Goal: Task Accomplishment & Management: Complete application form

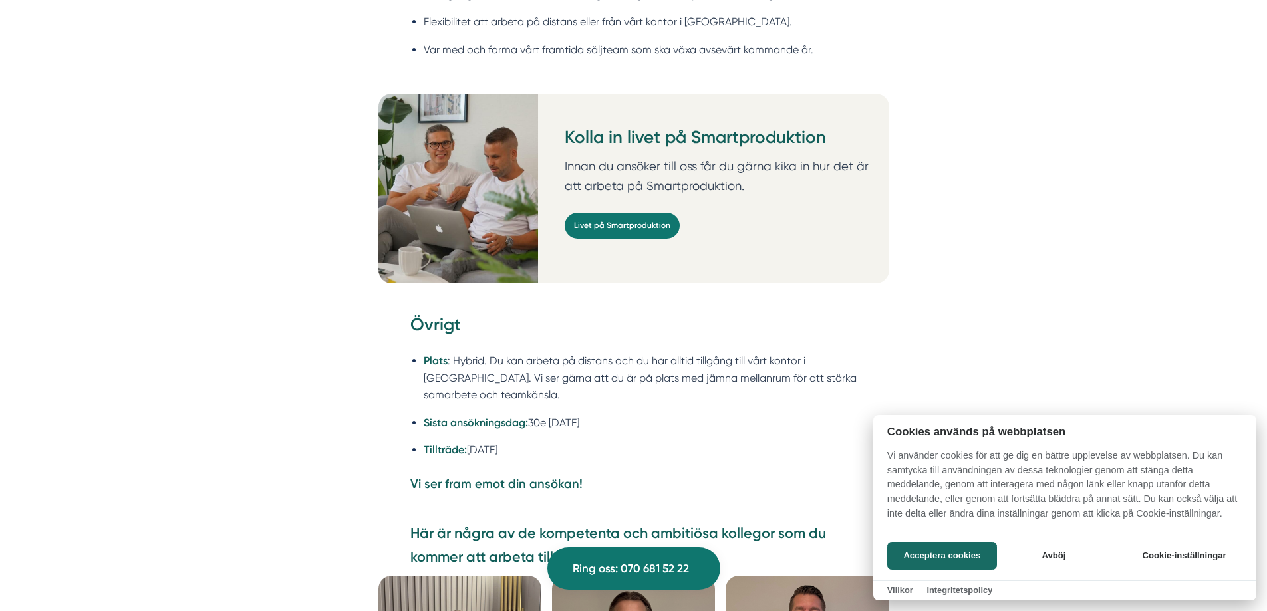
scroll to position [3658, 0]
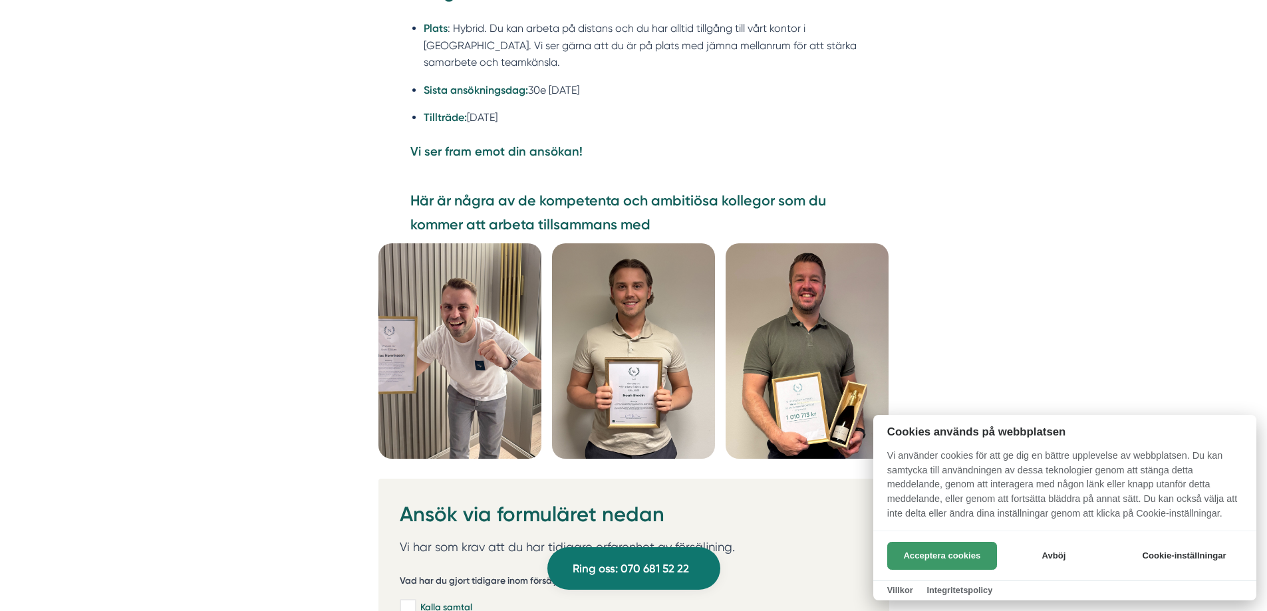
click at [970, 554] on button "Acceptera cookies" at bounding box center [942, 556] width 110 height 28
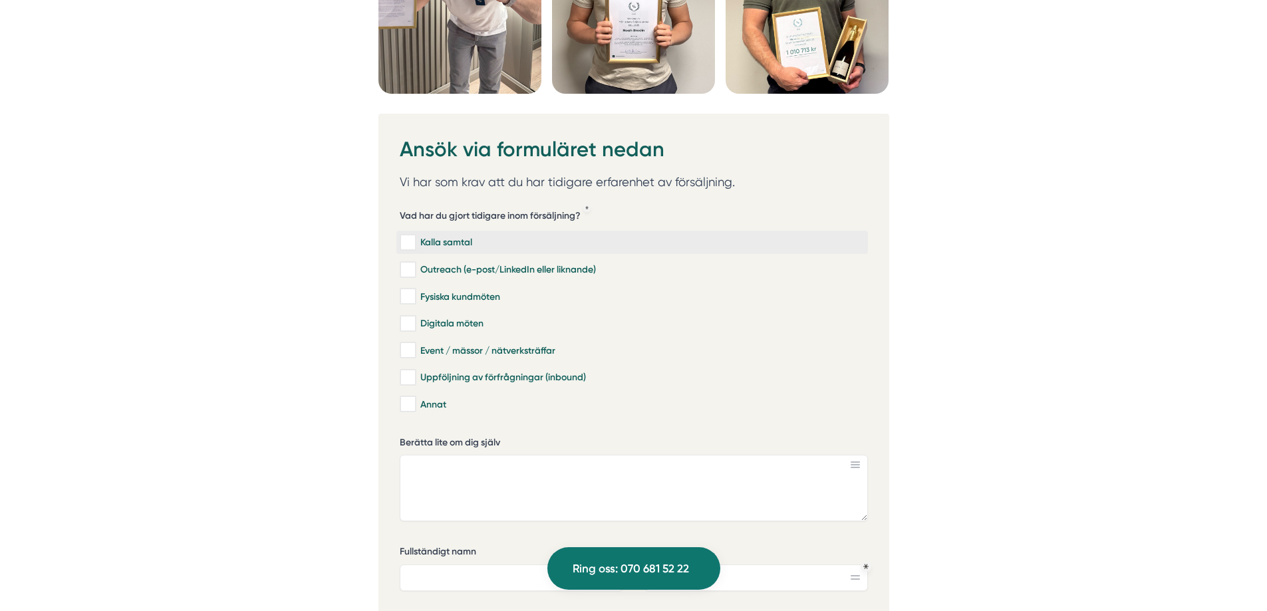
scroll to position [3990, 0]
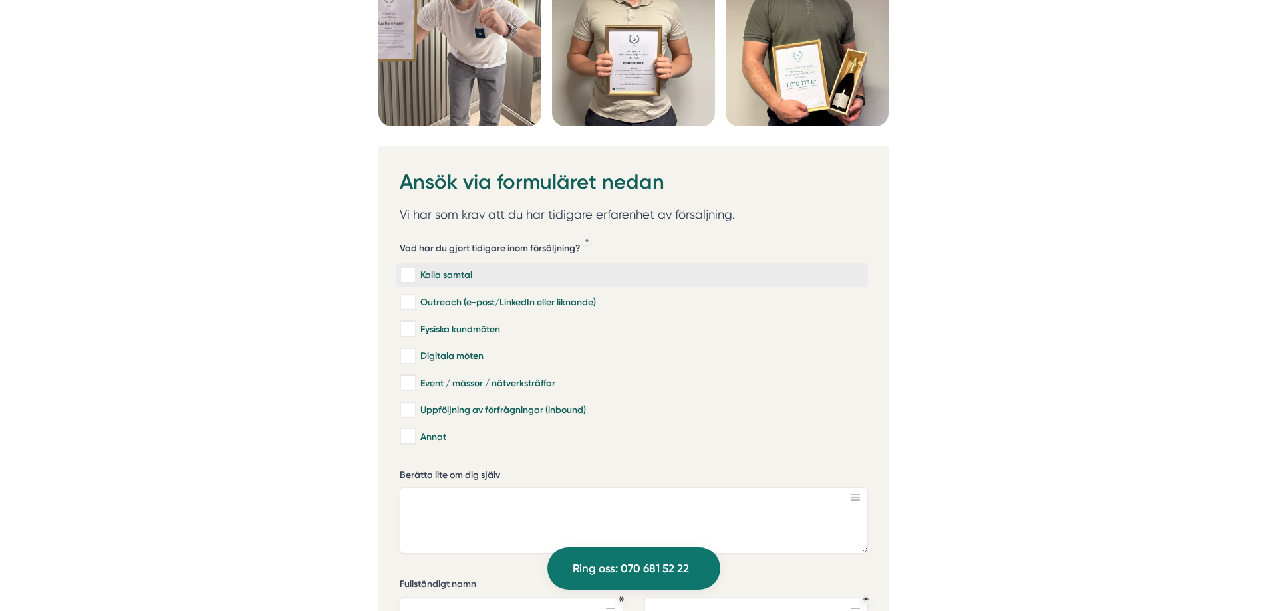
click at [410, 269] on input "Kalla samtal" at bounding box center [407, 275] width 15 height 13
checkbox input "true"
click at [409, 296] on input "Outreach (e-post/LinkedIn eller liknande)" at bounding box center [407, 302] width 15 height 13
checkbox input "true"
click at [405, 323] on input "Fysiska kundmöten" at bounding box center [407, 329] width 15 height 13
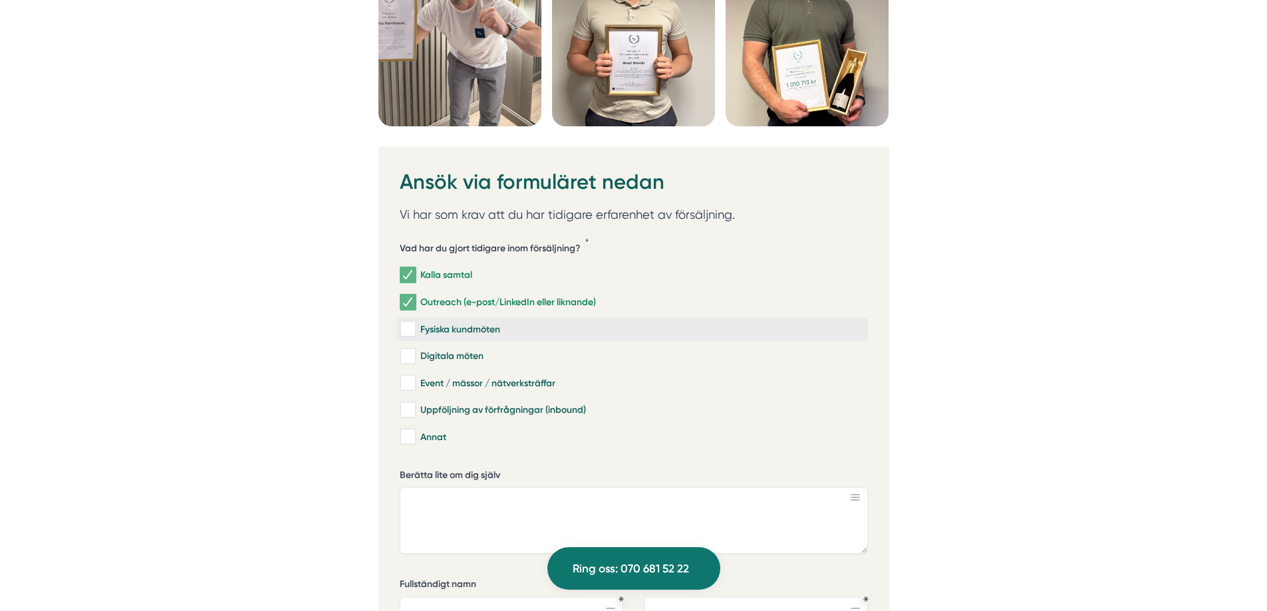
checkbox input "true"
click at [405, 350] on input "Digitala möten" at bounding box center [407, 356] width 15 height 13
checkbox input "true"
drag, startPoint x: 406, startPoint y: 328, endPoint x: 404, endPoint y: 343, distance: 15.4
click at [406, 376] on input "Event / mässor / nätverksträffar" at bounding box center [407, 382] width 15 height 13
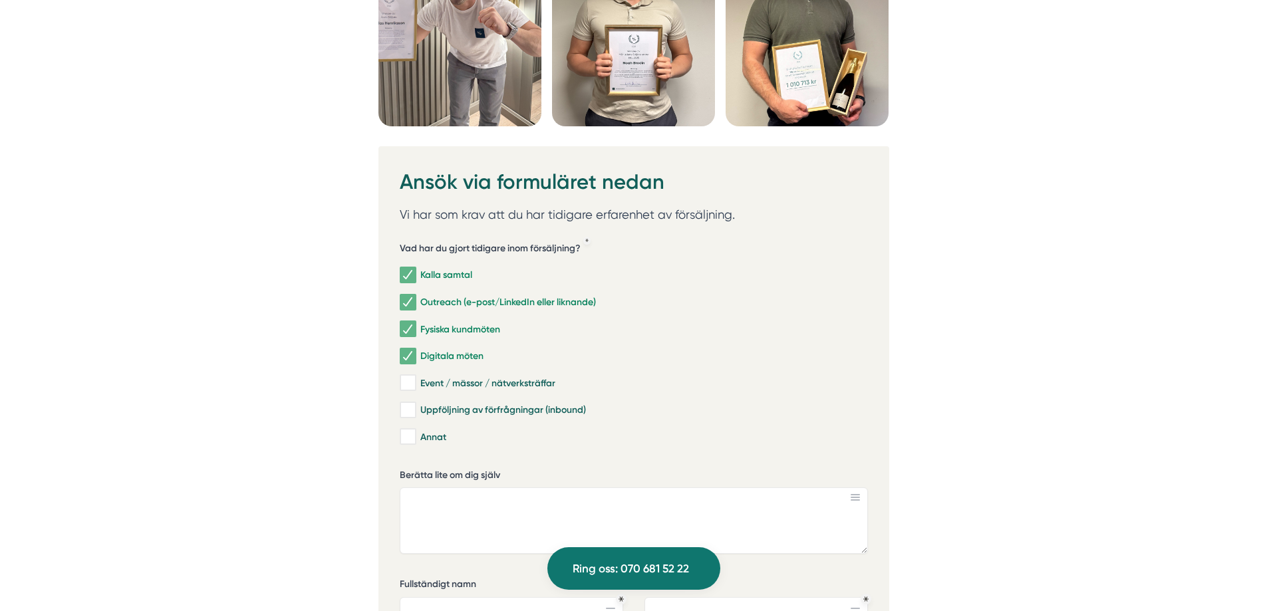
checkbox input "true"
drag, startPoint x: 404, startPoint y: 356, endPoint x: 410, endPoint y: 368, distance: 14.3
click at [404, 404] on input "Uppföljning av förfrågningar (inbound)" at bounding box center [407, 410] width 15 height 13
checkbox input "true"
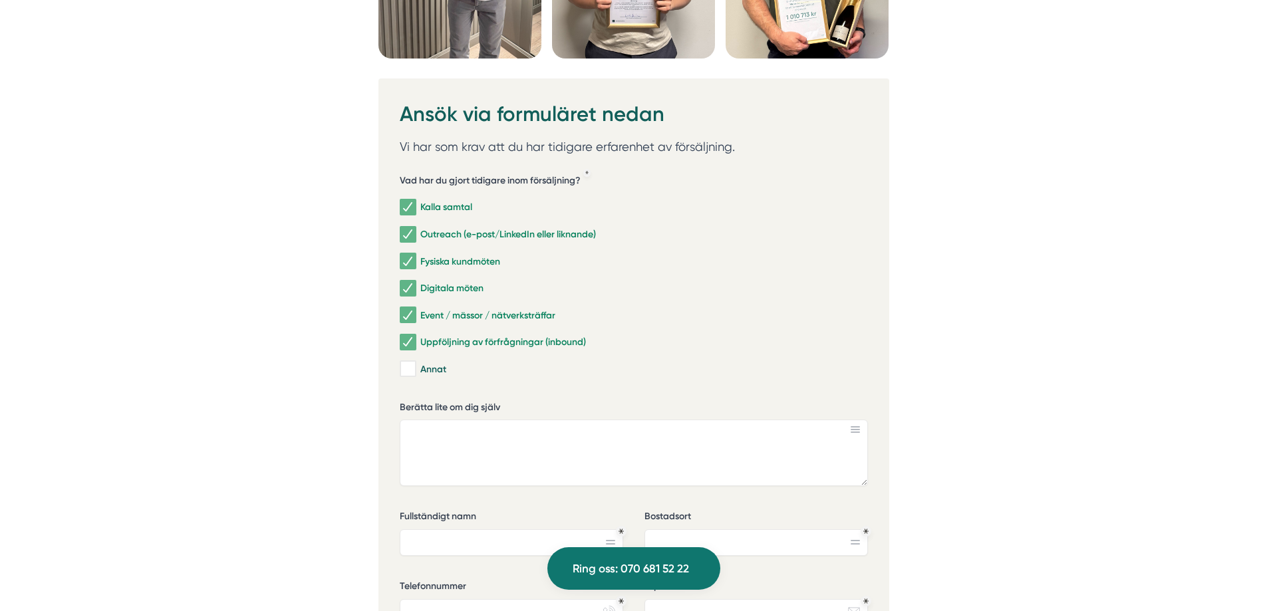
scroll to position [4123, 0]
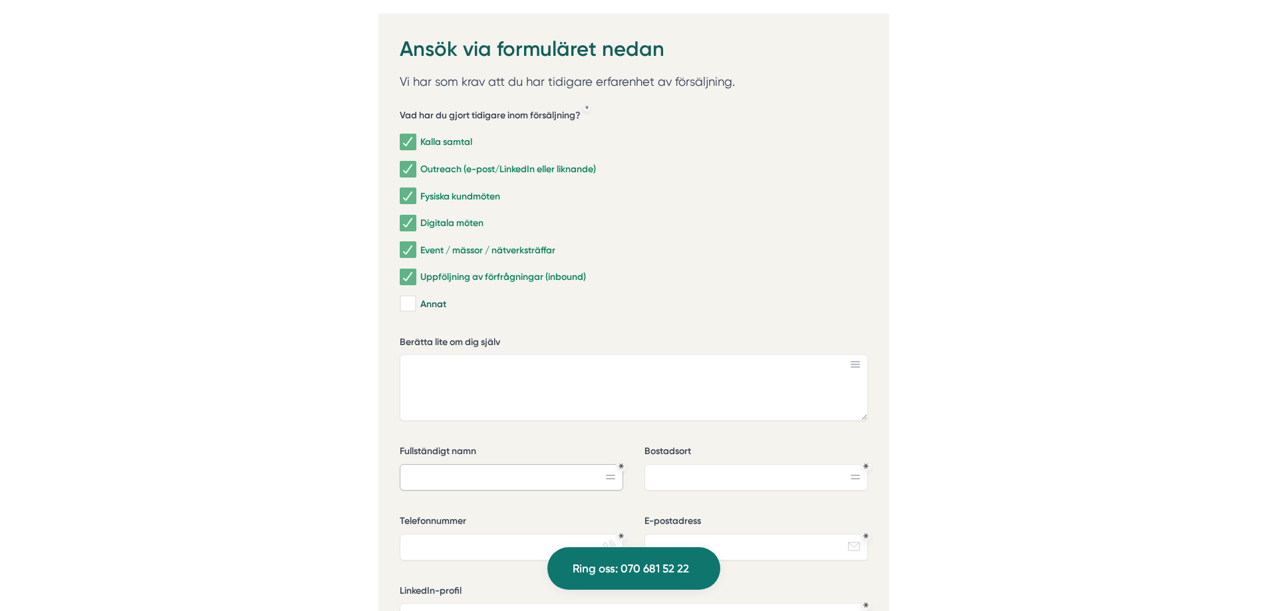
click at [493, 464] on input "Fullständigt namn" at bounding box center [511, 477] width 223 height 27
type input "Sebastian Lord"
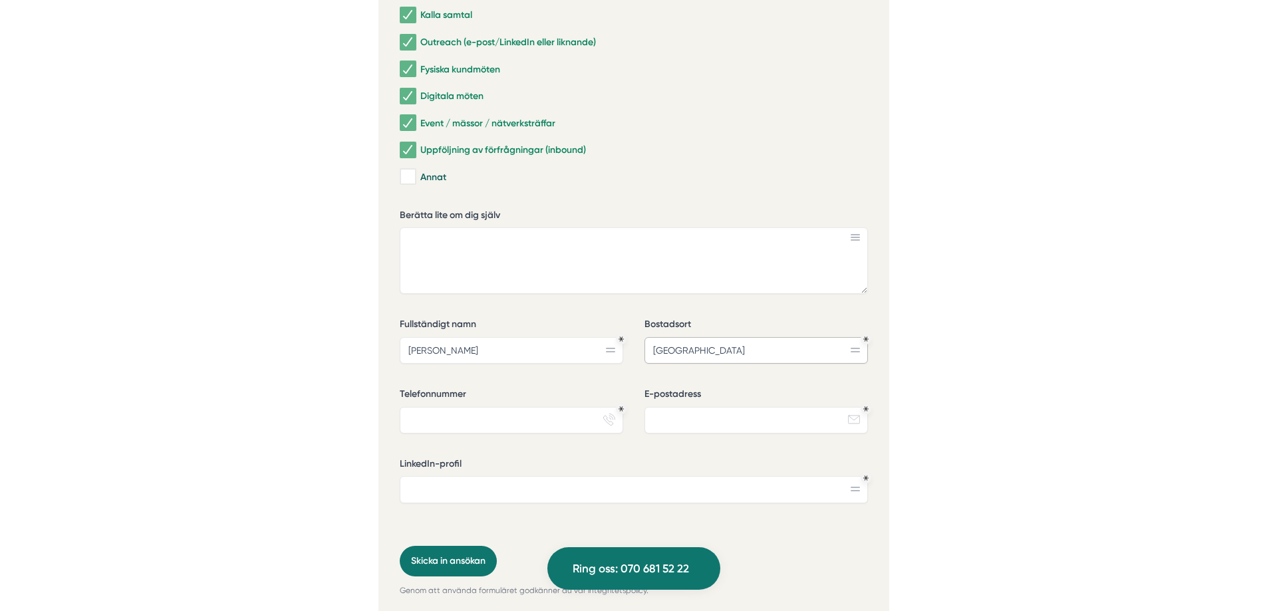
scroll to position [4256, 0]
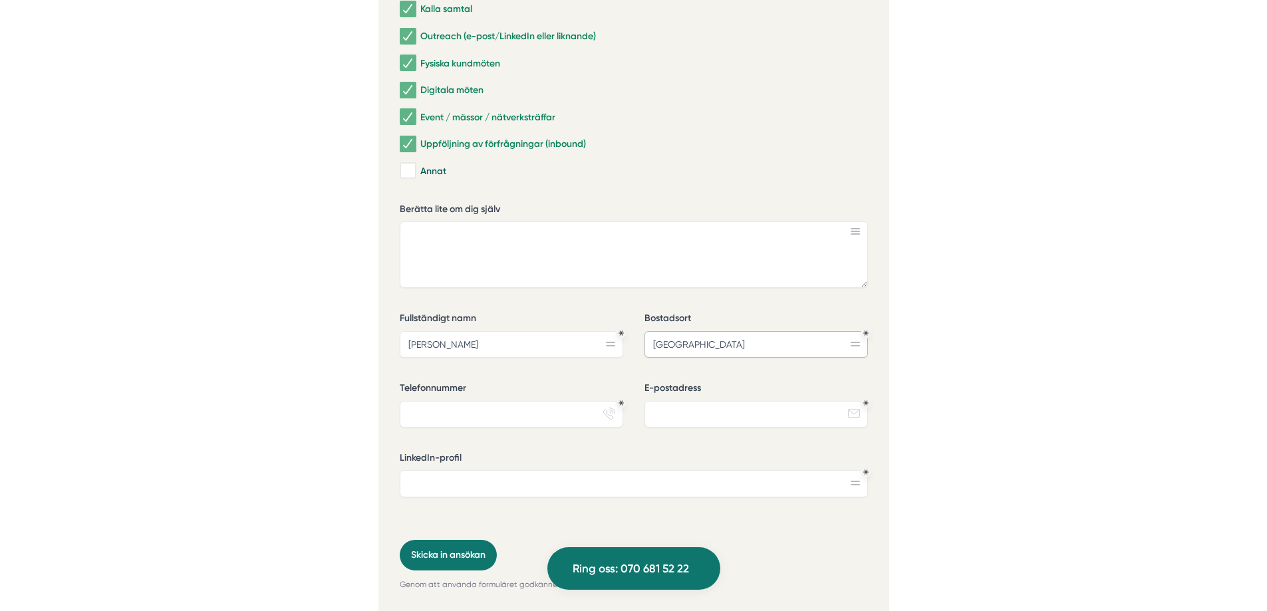
type input "Stockholm"
click at [469, 401] on input "Telefonnummer" at bounding box center [511, 414] width 223 height 27
type input "0704828006"
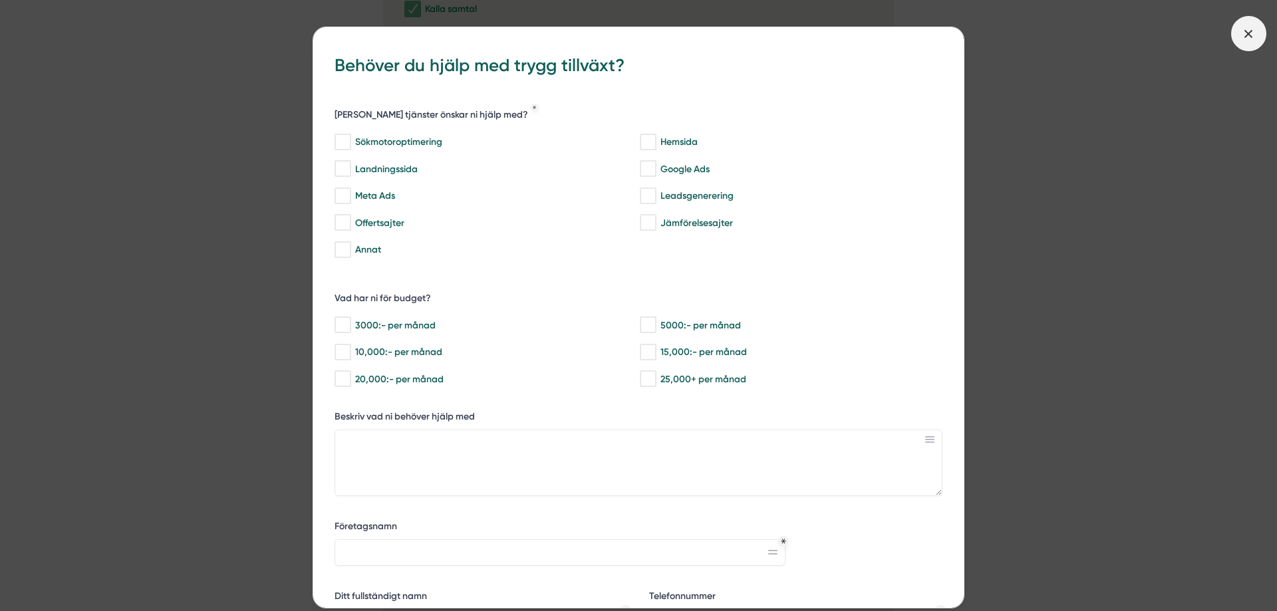
type input "Sebastianlord15@gmail.com"
click at [1236, 43] on span at bounding box center [1248, 33] width 35 height 35
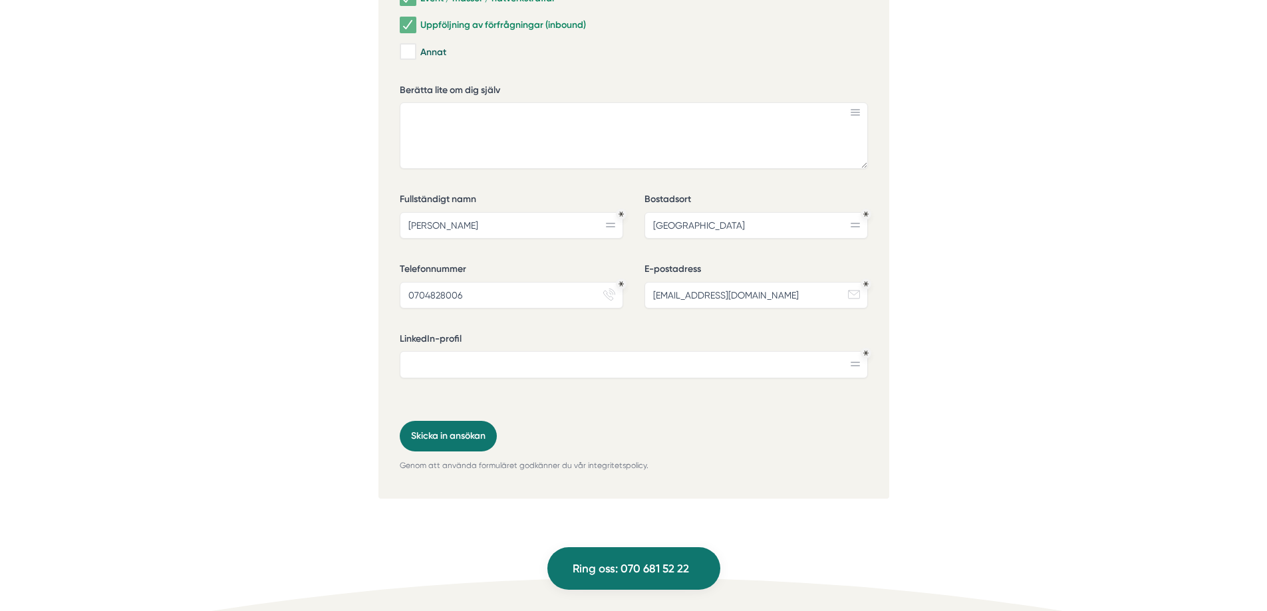
scroll to position [4389, 0]
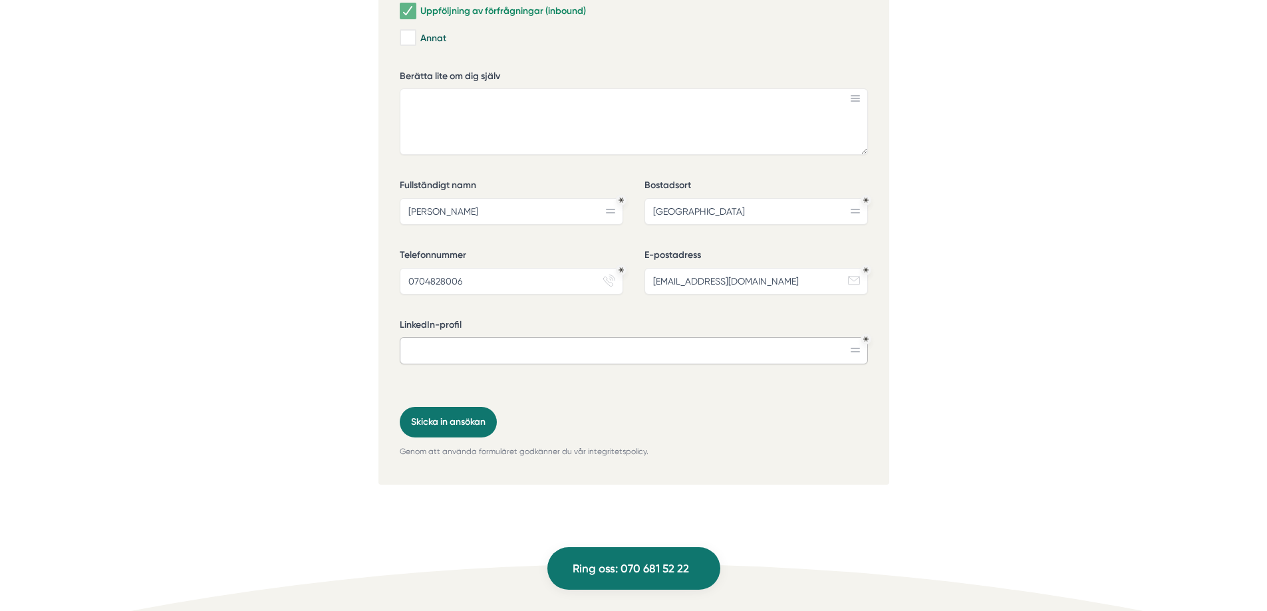
click at [532, 337] on input "LinkedIn-profil" at bounding box center [634, 350] width 468 height 27
paste input "https://www.linkedin.com/in/sebastian-lord-b8a96a222/"
type input "https://www.linkedin.com/in/sebastian-lord-b8a96a222/"
click at [460, 407] on button "Skicka in ansökan" at bounding box center [448, 422] width 97 height 31
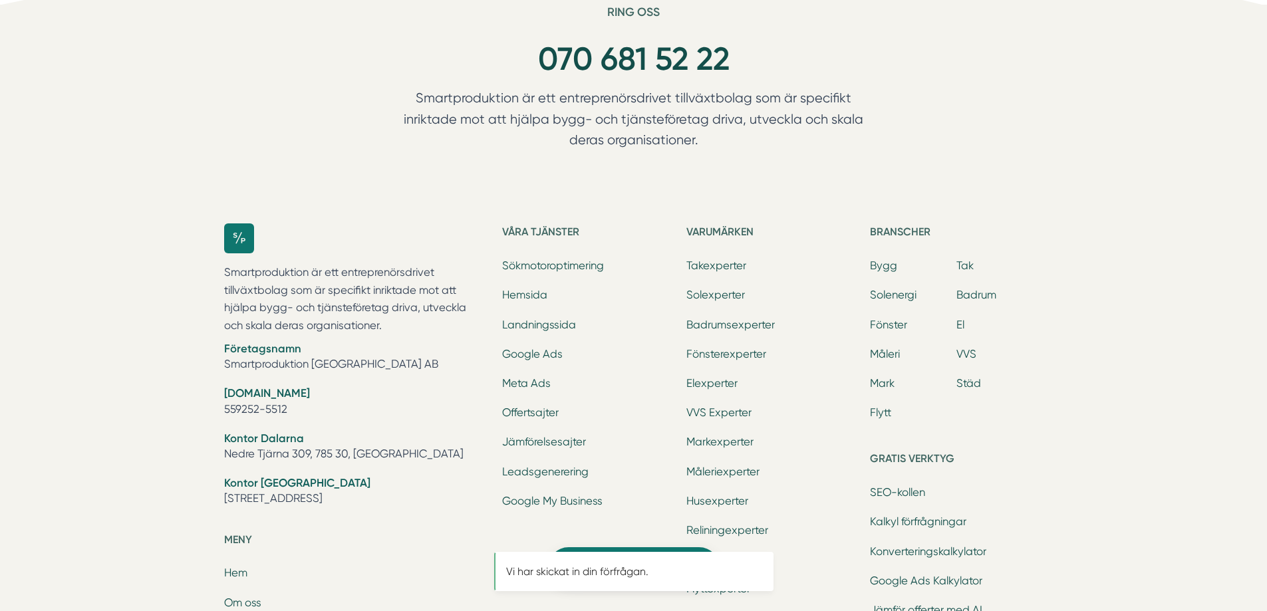
scroll to position [0, 0]
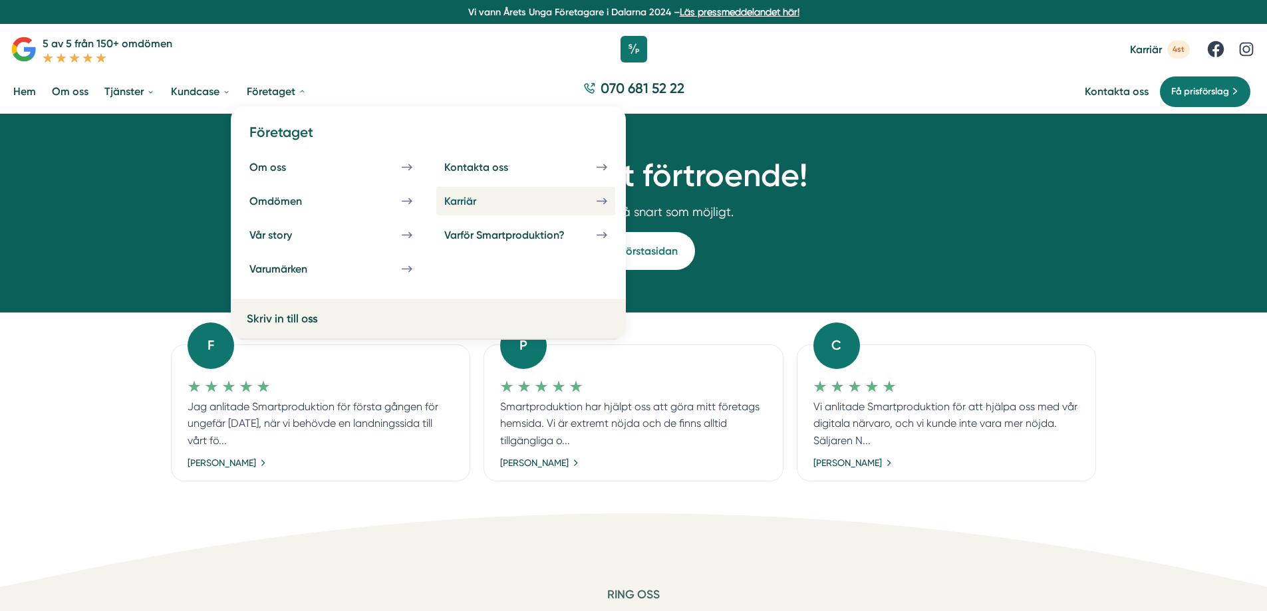
click at [479, 198] on div "Karriär" at bounding box center [476, 201] width 64 height 13
drag, startPoint x: 479, startPoint y: 198, endPoint x: 471, endPoint y: 202, distance: 9.5
click at [471, 202] on div "Karriär" at bounding box center [476, 201] width 64 height 13
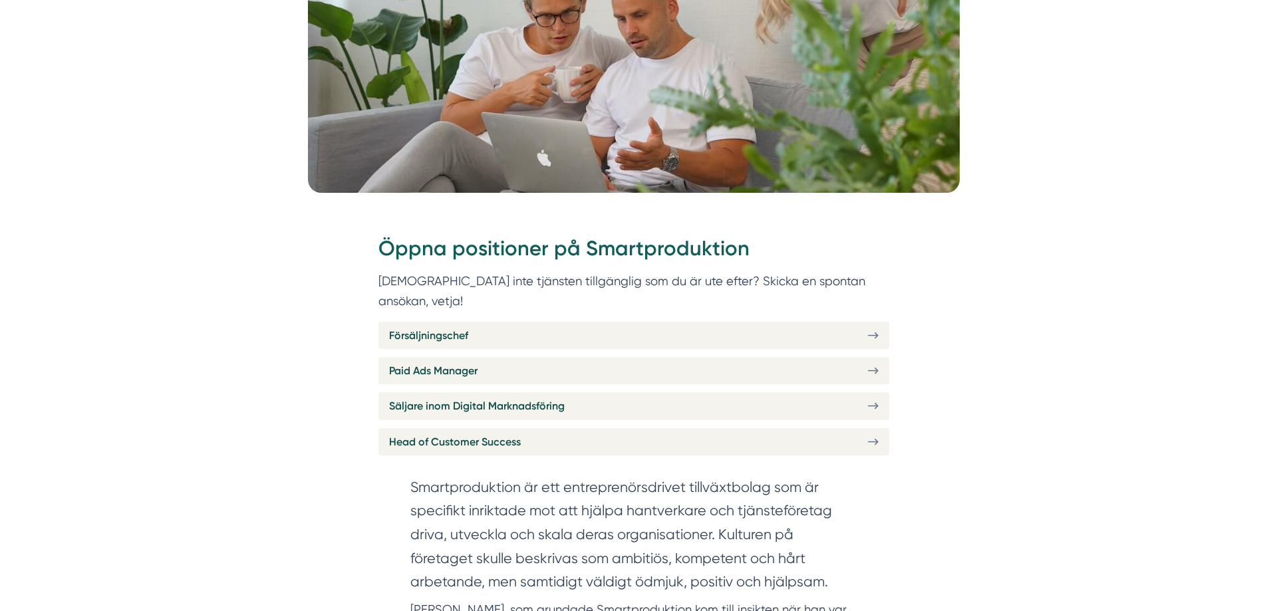
scroll to position [466, 0]
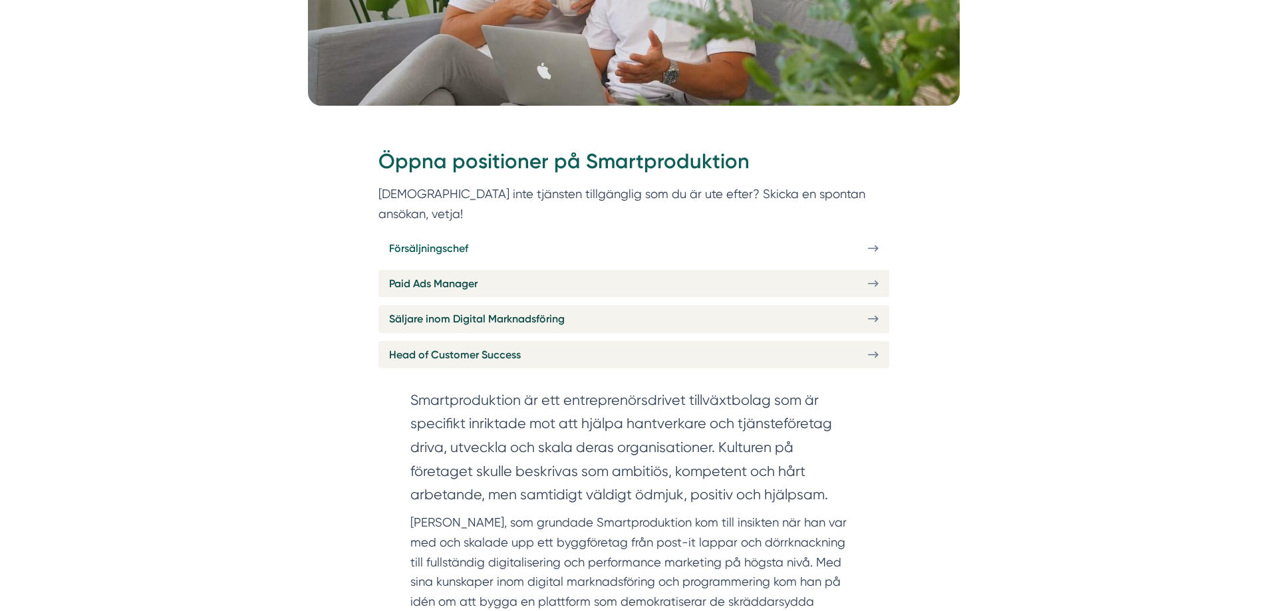
click at [782, 235] on link "Försäljningschef" at bounding box center [633, 248] width 511 height 27
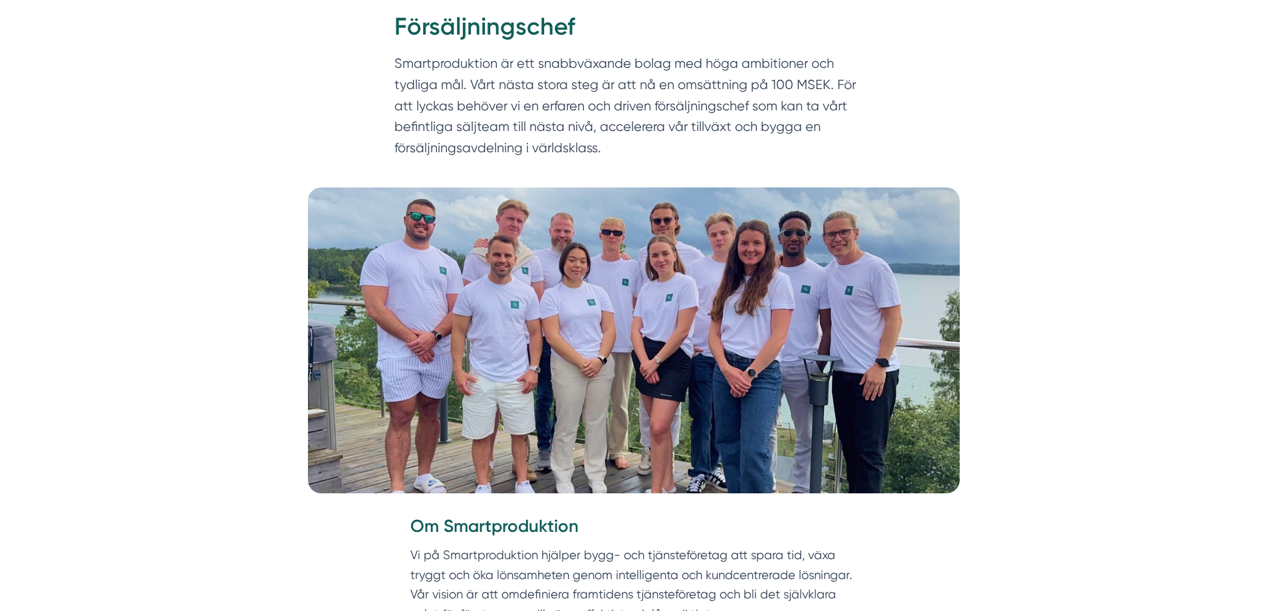
scroll to position [200, 0]
